Goal: Communication & Community: Answer question/provide support

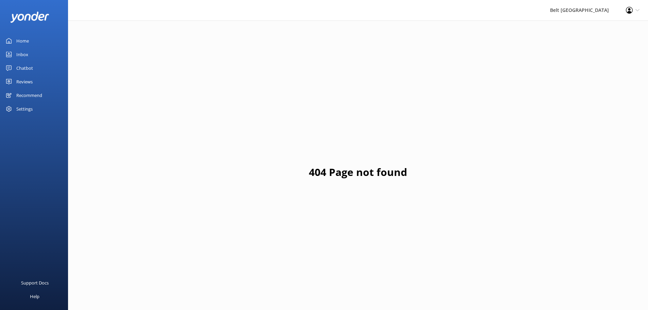
click at [42, 82] on link "Reviews" at bounding box center [34, 82] width 68 height 14
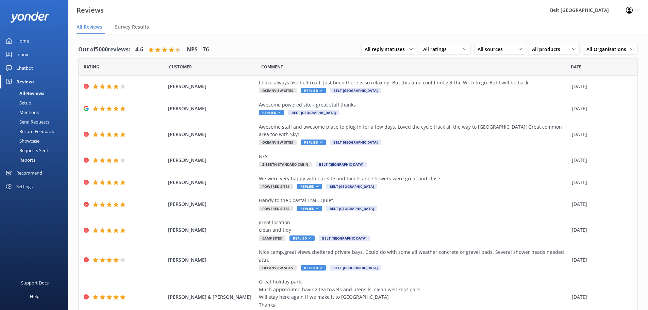
click at [26, 114] on div "Mentions" at bounding box center [21, 112] width 35 height 10
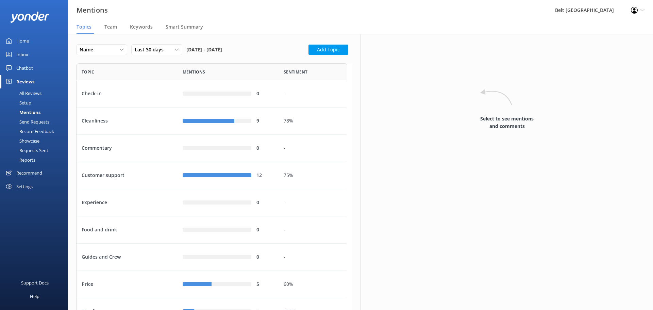
click at [31, 122] on div "Send Requests" at bounding box center [26, 122] width 45 height 10
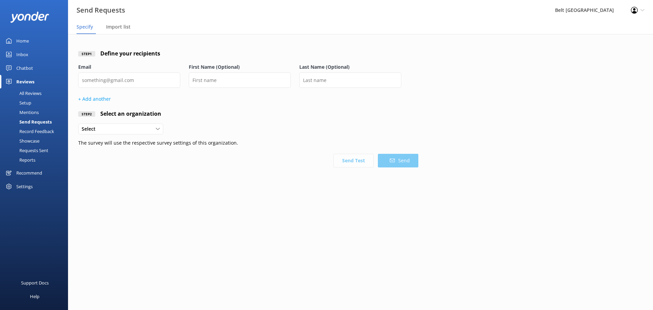
click at [33, 149] on div "Requests Sent" at bounding box center [26, 151] width 44 height 10
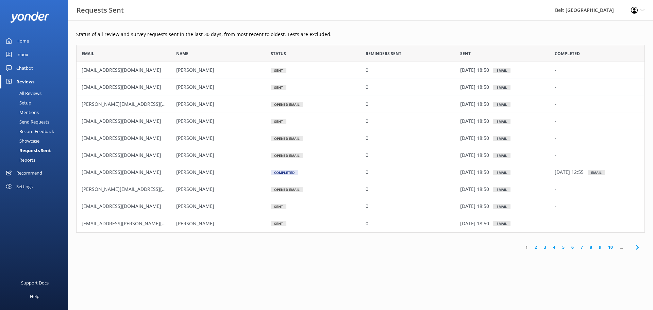
scroll to position [183, 564]
click at [35, 39] on link "Home" at bounding box center [34, 41] width 68 height 14
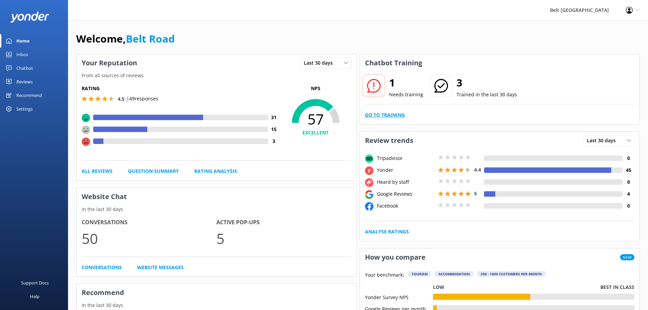
click at [378, 117] on link "Go to Training" at bounding box center [385, 114] width 40 height 7
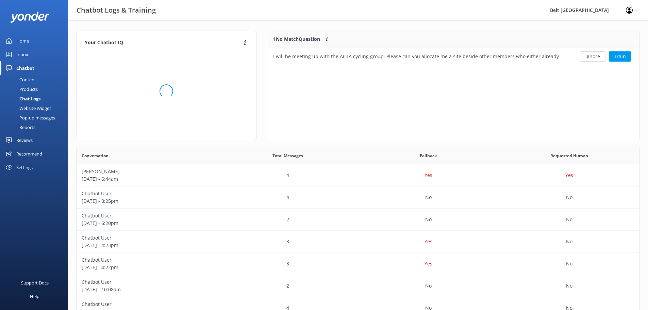
scroll to position [233, 558]
click at [446, 55] on div "I will be meeting up with the ACTA cycling group. Please can you allocate me a …" at bounding box center [416, 56] width 286 height 7
click at [595, 58] on button "Ignore" at bounding box center [593, 56] width 26 height 10
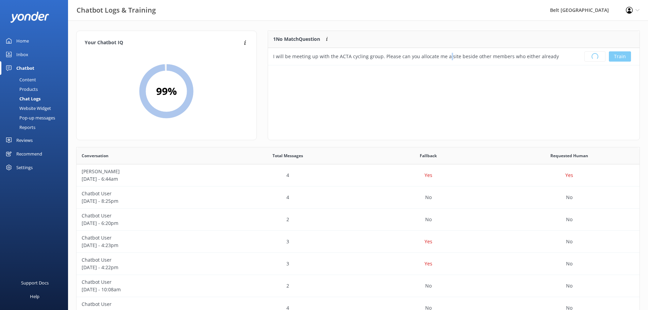
scroll to position [80, 366]
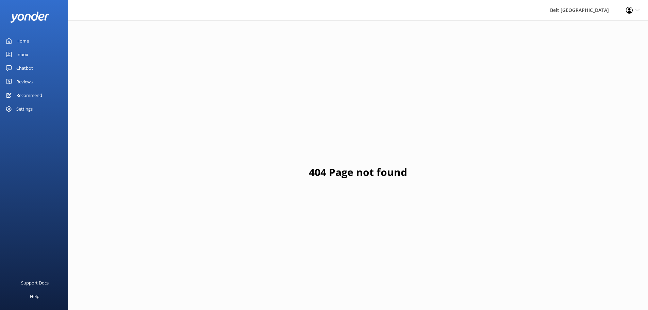
click at [11, 84] on icon at bounding box center [8, 81] width 5 height 5
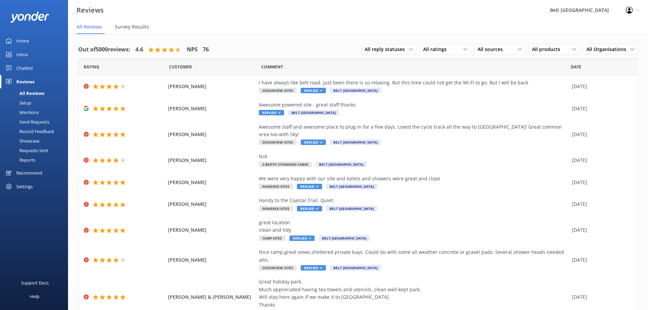
click at [174, 50] on icon at bounding box center [171, 49] width 5 height 5
click at [115, 30] on nav "All Reviews Survey Results" at bounding box center [358, 27] width 580 height 14
click at [118, 28] on span "Survey Results" at bounding box center [132, 26] width 34 height 7
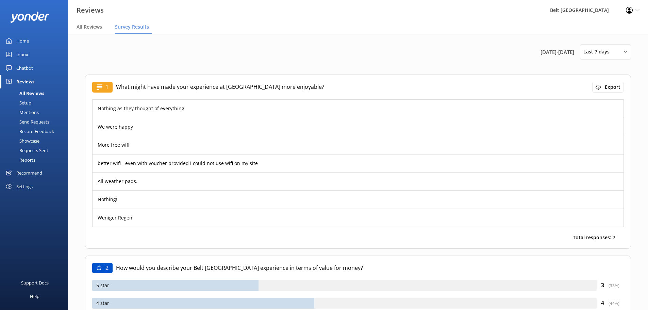
click at [26, 66] on div "Chatbot" at bounding box center [24, 68] width 17 height 14
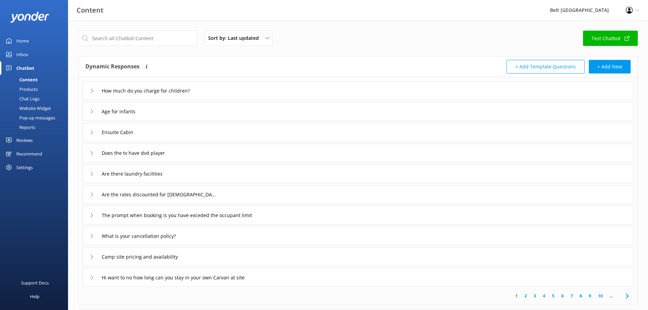
click at [410, 86] on div "How much do you charge for children?" at bounding box center [358, 90] width 551 height 19
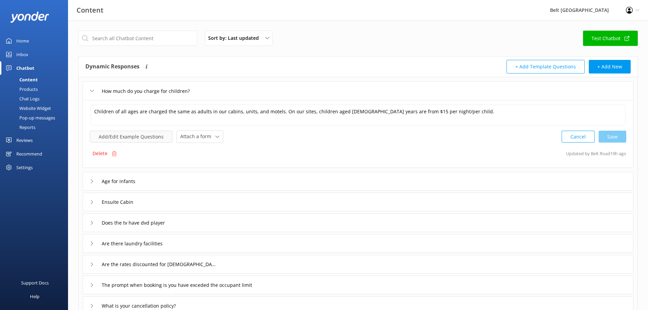
click at [160, 135] on button "Add/Edit Example Questions" at bounding box center [131, 137] width 83 height 12
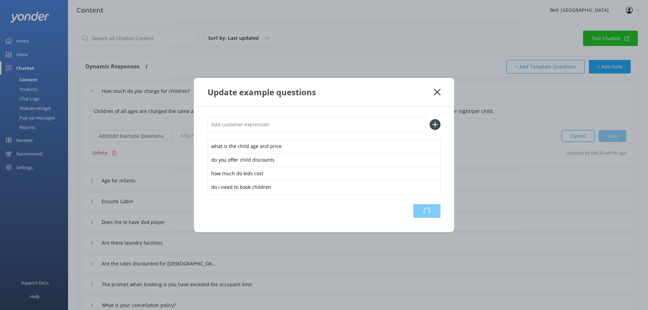
click at [429, 209] on div "Loading.." at bounding box center [426, 211] width 27 height 14
click at [438, 93] on use at bounding box center [437, 92] width 6 height 6
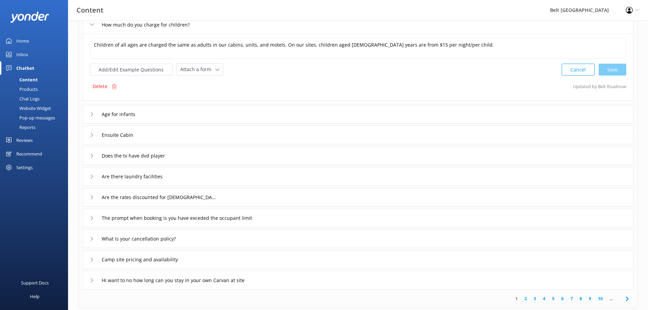
scroll to position [68, 0]
click at [297, 114] on div "Age for infants" at bounding box center [358, 112] width 551 height 19
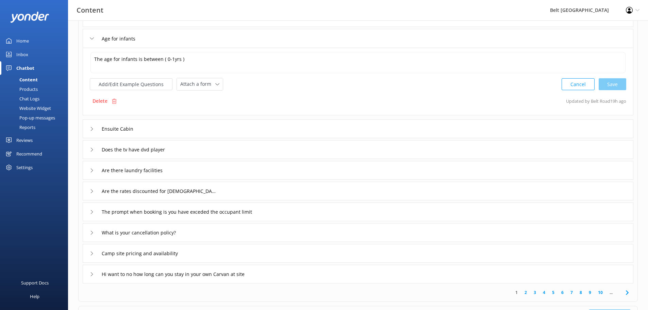
scroll to position [102, 0]
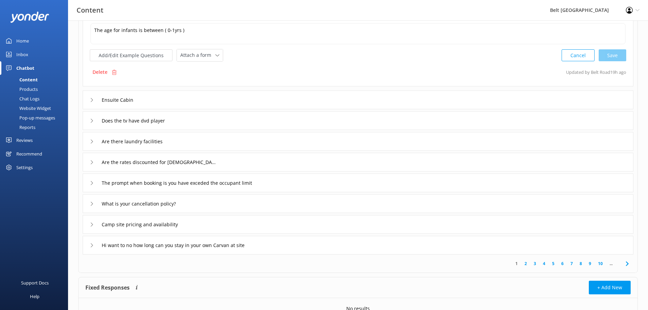
click at [195, 121] on div "Does the tv have dvd player" at bounding box center [358, 120] width 551 height 19
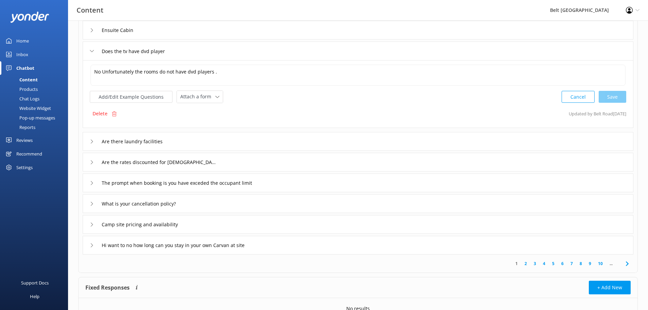
click at [265, 60] on div "Does the tv have dvd player" at bounding box center [358, 51] width 551 height 19
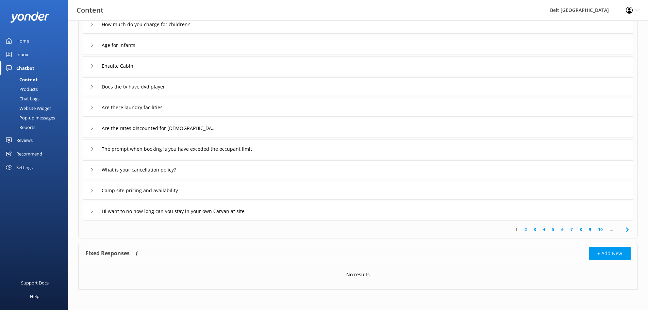
scroll to position [66, 0]
click at [173, 109] on input "Are there laundry facilities" at bounding box center [140, 107] width 84 height 10
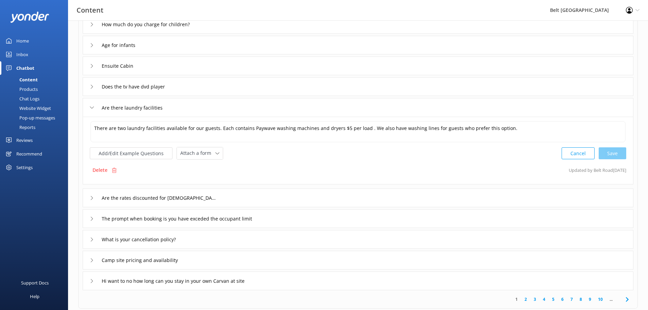
click at [277, 113] on div "Are there laundry facilities" at bounding box center [358, 107] width 551 height 19
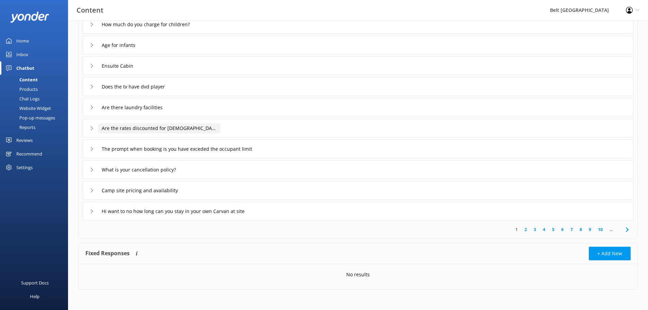
click at [181, 129] on input "Are the rates discounted for [DEMOGRAPHIC_DATA] members" at bounding box center [159, 128] width 122 height 10
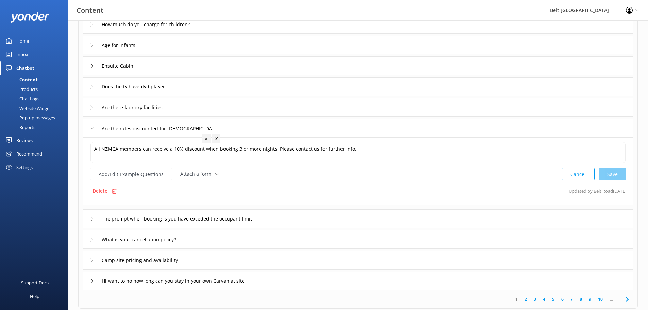
drag, startPoint x: 207, startPoint y: 110, endPoint x: 187, endPoint y: 102, distance: 21.2
click at [206, 110] on div "Are there laundry facilities" at bounding box center [358, 107] width 551 height 19
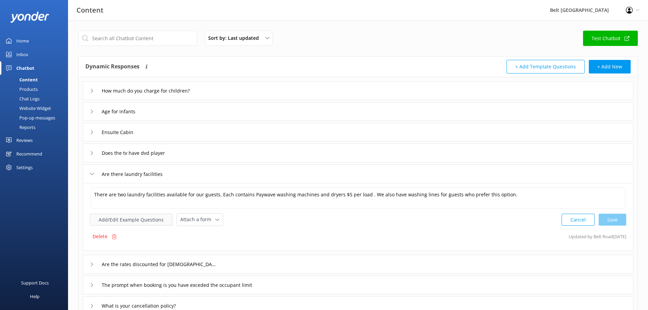
click at [141, 222] on button "Add/Edit Example Questions" at bounding box center [131, 220] width 83 height 12
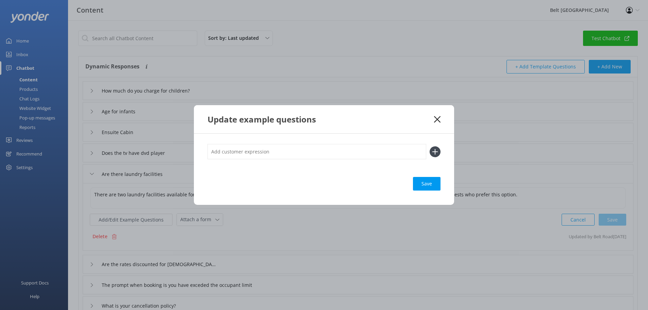
click at [392, 149] on input "text" at bounding box center [317, 151] width 219 height 15
type input "Does laundry use coins"
click at [428, 182] on div "Loading.." at bounding box center [426, 184] width 27 height 14
click at [440, 119] on icon at bounding box center [437, 119] width 6 height 7
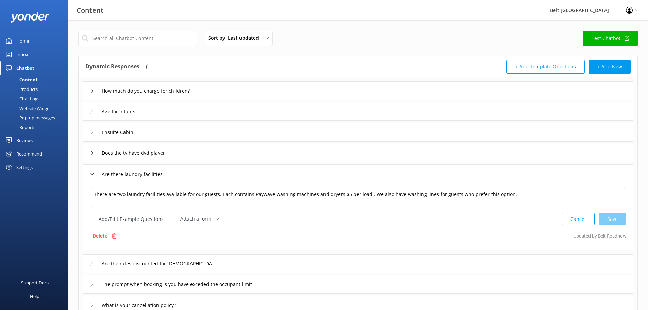
scroll to position [34, 0]
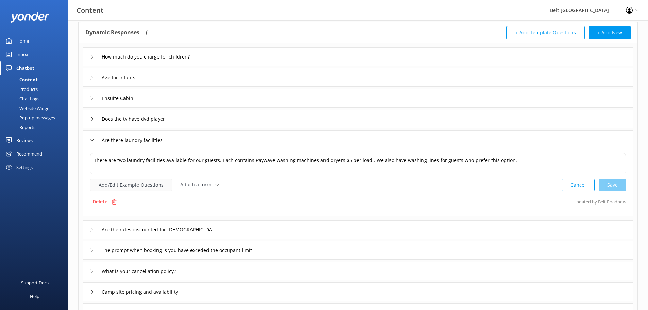
click at [159, 188] on button "Add/Edit Example Questions" at bounding box center [131, 185] width 83 height 12
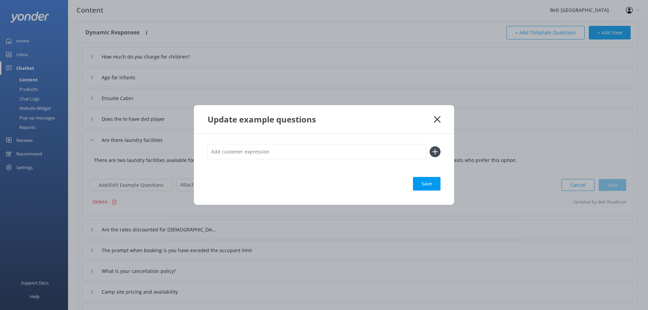
click at [436, 119] on icon at bounding box center [437, 119] width 6 height 7
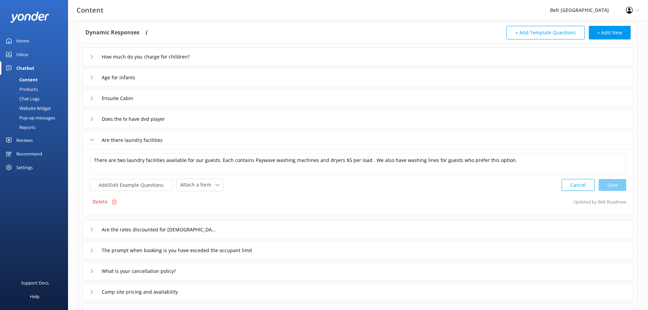
click at [604, 201] on p "Updated by Belt Road now" at bounding box center [599, 201] width 53 height 13
click at [312, 139] on div "Are there laundry facilities" at bounding box center [358, 139] width 551 height 19
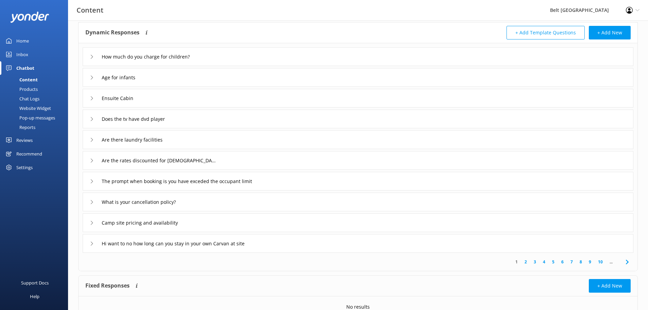
click at [313, 146] on div "Are there laundry facilities" at bounding box center [358, 139] width 551 height 19
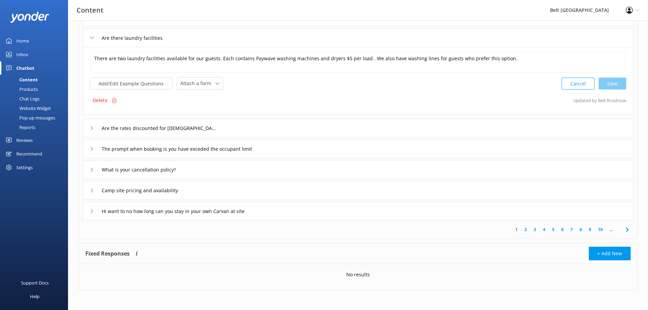
scroll to position [136, 0]
click at [34, 137] on link "Reviews" at bounding box center [34, 140] width 68 height 14
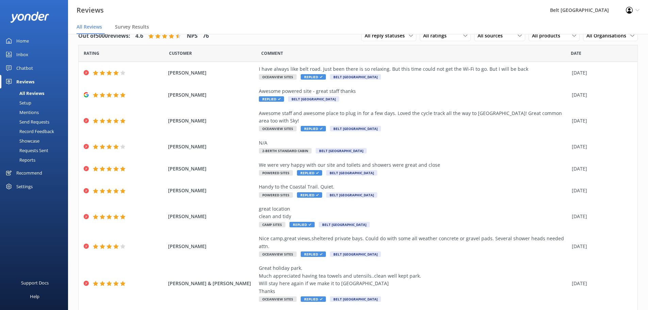
click at [31, 174] on div "Recommend" at bounding box center [29, 173] width 26 height 14
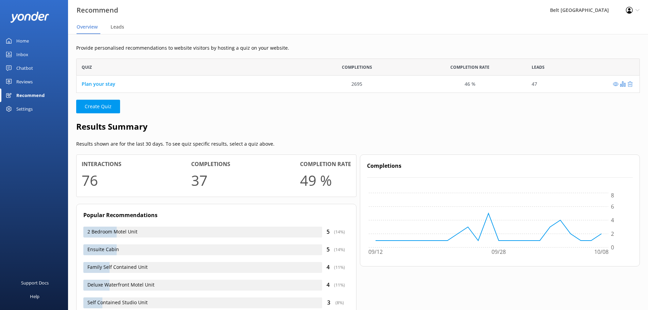
click at [533, 83] on div "47" at bounding box center [534, 83] width 5 height 7
click at [98, 86] on link "Plan your stay" at bounding box center [99, 84] width 34 height 6
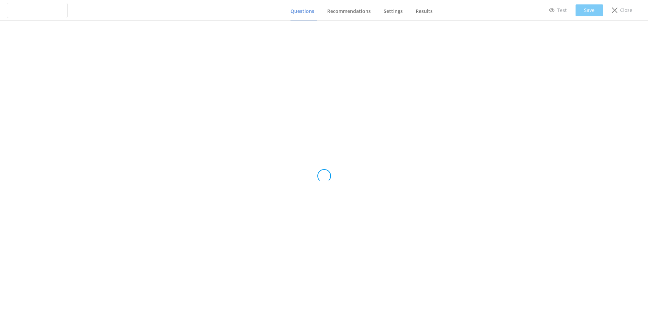
type input "Plan your stay"
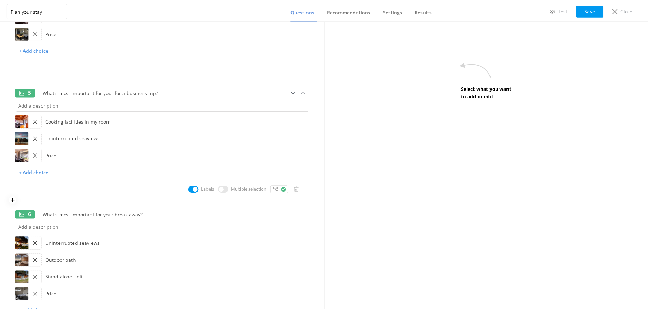
scroll to position [442, 0]
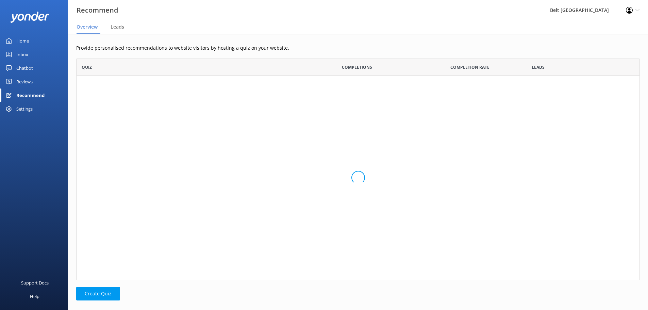
scroll to position [29, 559]
